Goal: Check status: Check status

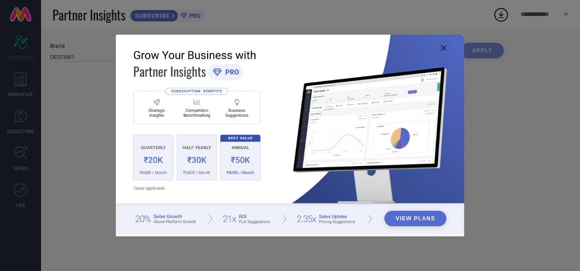
type input "All"
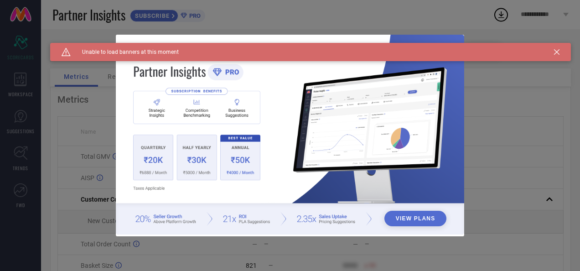
click at [558, 52] on icon at bounding box center [556, 51] width 5 height 5
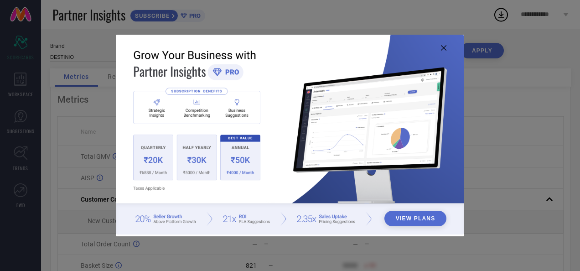
click at [444, 47] on icon at bounding box center [443, 47] width 5 height 5
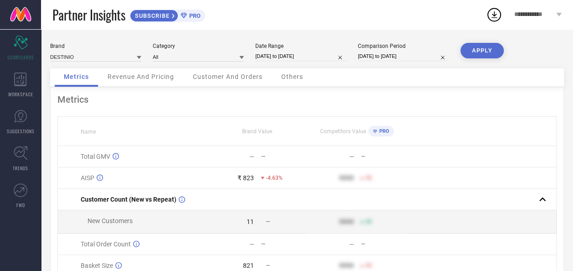
click at [287, 59] on input "[DATE] to [DATE]" at bounding box center [300, 57] width 91 height 10
select select "8"
select select "2025"
select select "9"
select select "2025"
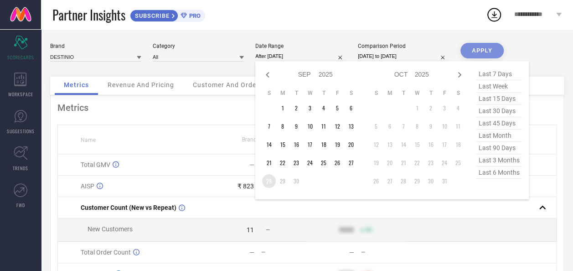
click at [268, 181] on td "28" at bounding box center [269, 181] width 14 height 14
type input "[DATE] to [DATE]"
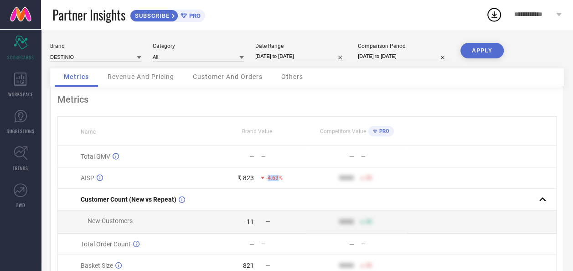
click at [268, 181] on span "-4.63%" at bounding box center [274, 178] width 17 height 6
click at [470, 57] on button "APPLY" at bounding box center [481, 51] width 43 height 16
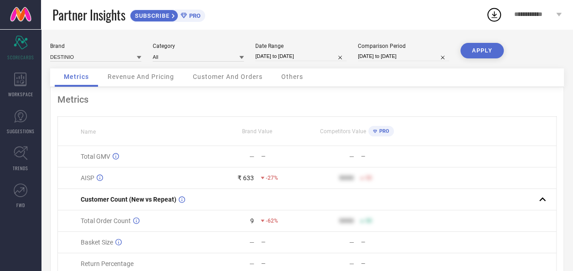
click at [300, 62] on div "Date Range [DATE] to [DATE]" at bounding box center [300, 52] width 91 height 19
click at [300, 56] on input "[DATE] to [DATE]" at bounding box center [300, 57] width 91 height 10
select select "8"
select select "2025"
select select "9"
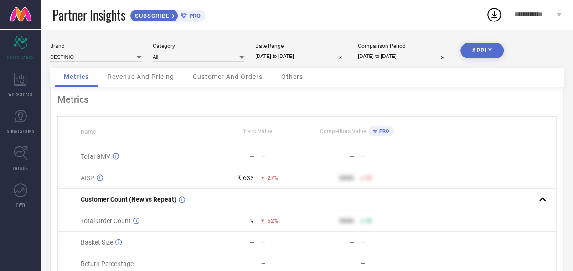
select select "2025"
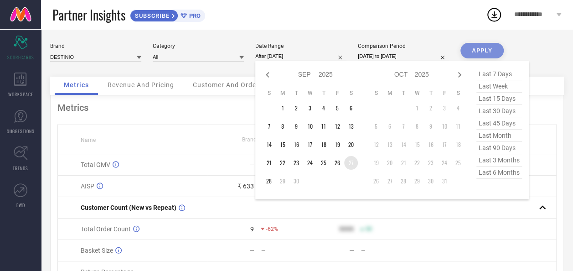
click at [349, 163] on td "27" at bounding box center [351, 163] width 14 height 14
type input "[DATE] to [DATE]"
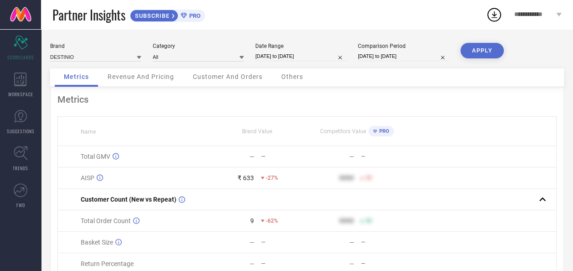
click at [475, 46] on button "APPLY" at bounding box center [481, 51] width 43 height 16
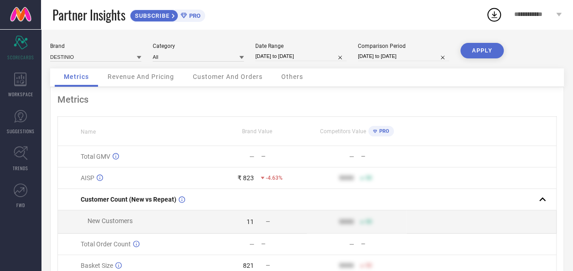
click at [156, 80] on span "Revenue And Pricing" at bounding box center [141, 76] width 67 height 7
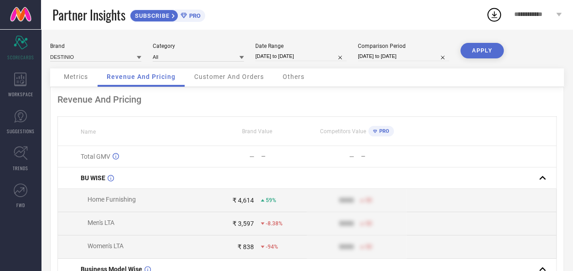
select select "8"
select select "2025"
select select "9"
select select "2025"
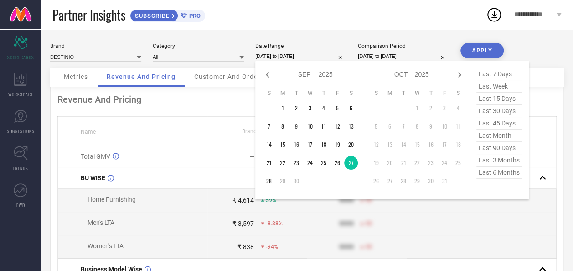
click at [301, 54] on input "[DATE] to [DATE]" at bounding box center [300, 57] width 91 height 10
click at [271, 182] on td "28" at bounding box center [269, 181] width 14 height 14
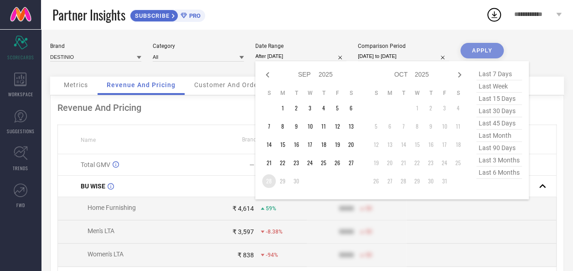
type input "[DATE] to [DATE]"
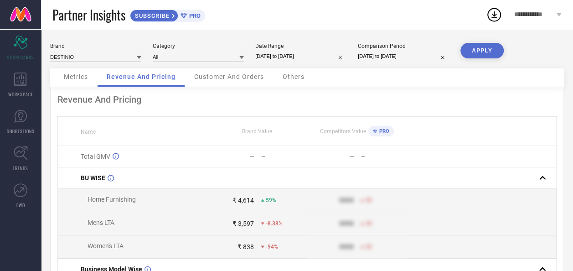
click at [484, 53] on button "APPLY" at bounding box center [481, 51] width 43 height 16
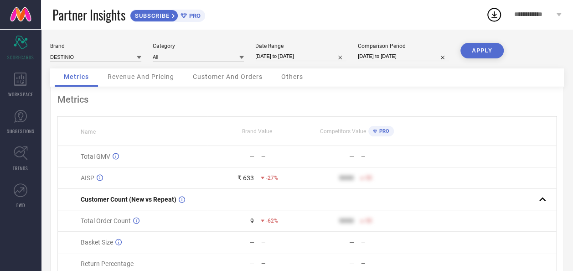
click at [141, 74] on span "Revenue And Pricing" at bounding box center [141, 76] width 67 height 7
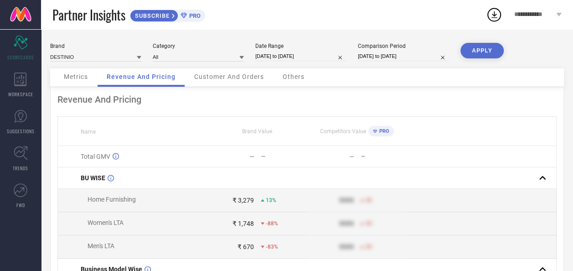
click at [70, 76] on span "Metrics" at bounding box center [76, 76] width 24 height 7
